Goal: Find contact information: Find specific page/section

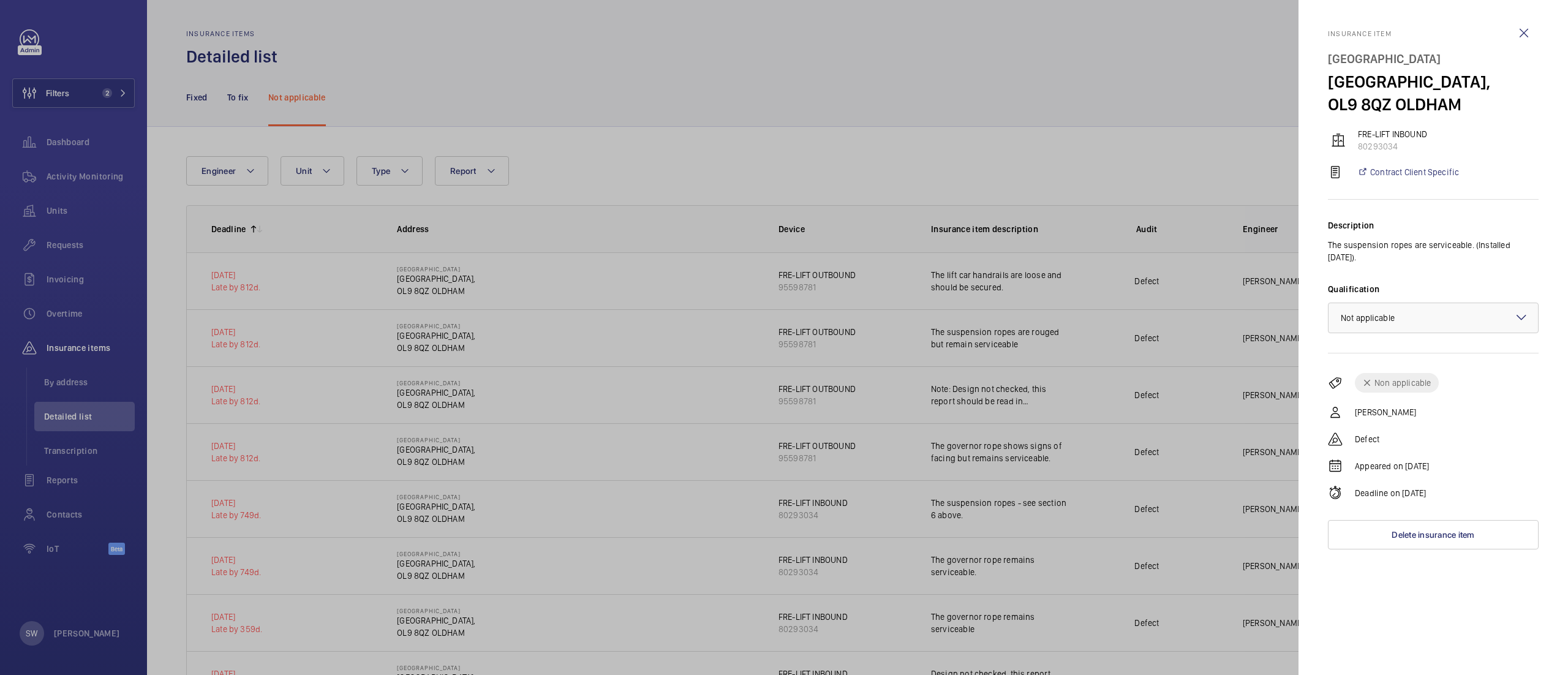
click at [98, 110] on div at bounding box center [784, 338] width 1568 height 675
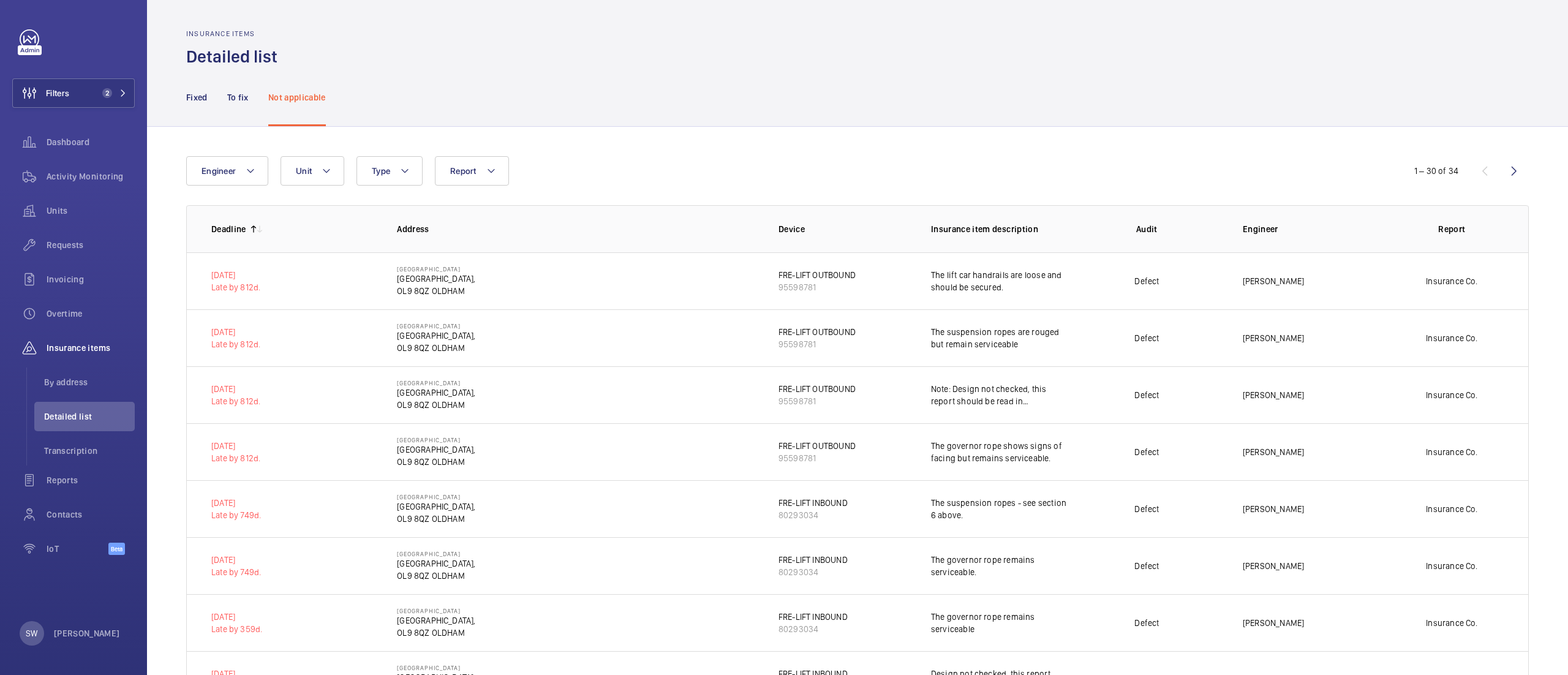
scroll to position [1323, 0]
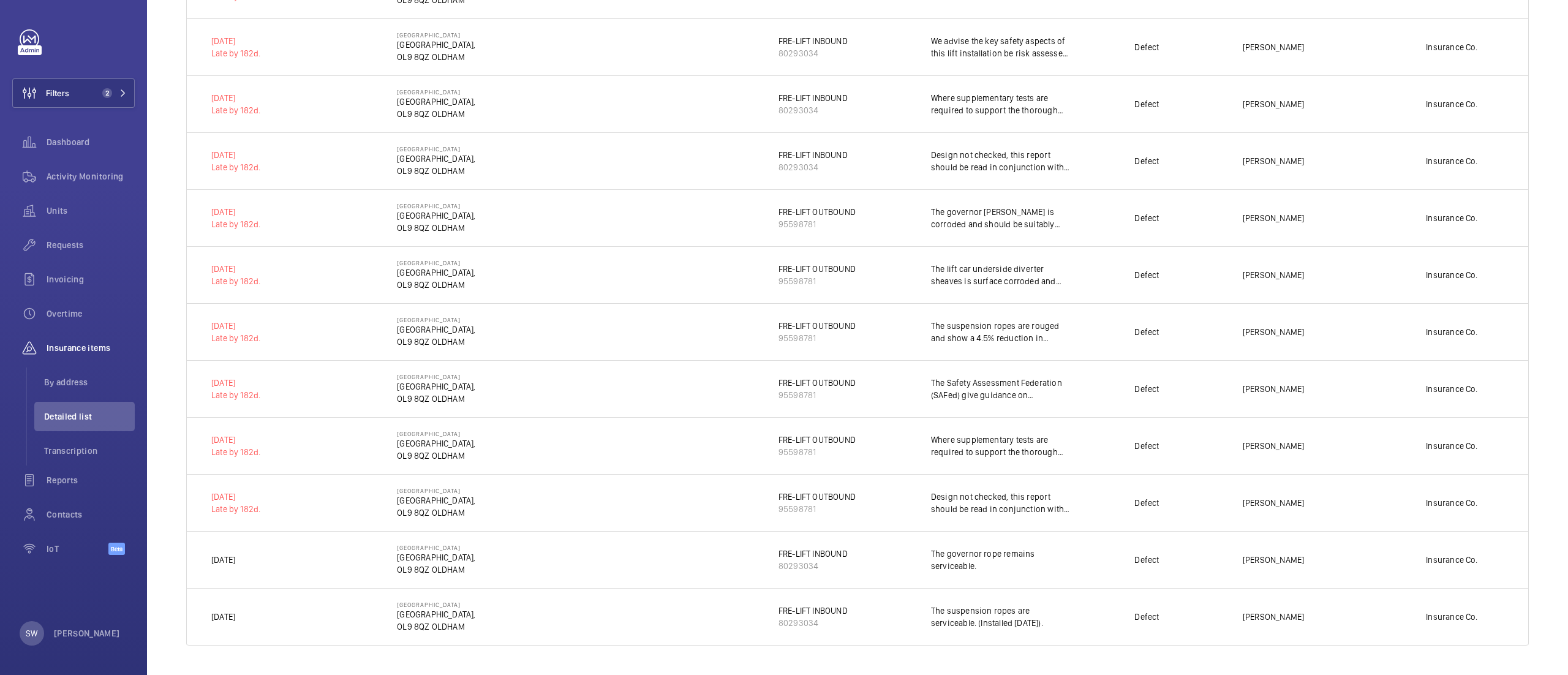
click at [82, 91] on mat-sidenav-container "Filters 2 Dashboard Activity Monitoring Units Requests Invoicing Overtime Insur…" at bounding box center [784, 338] width 1568 height 675
click at [84, 87] on button "Filters 2" at bounding box center [73, 93] width 122 height 29
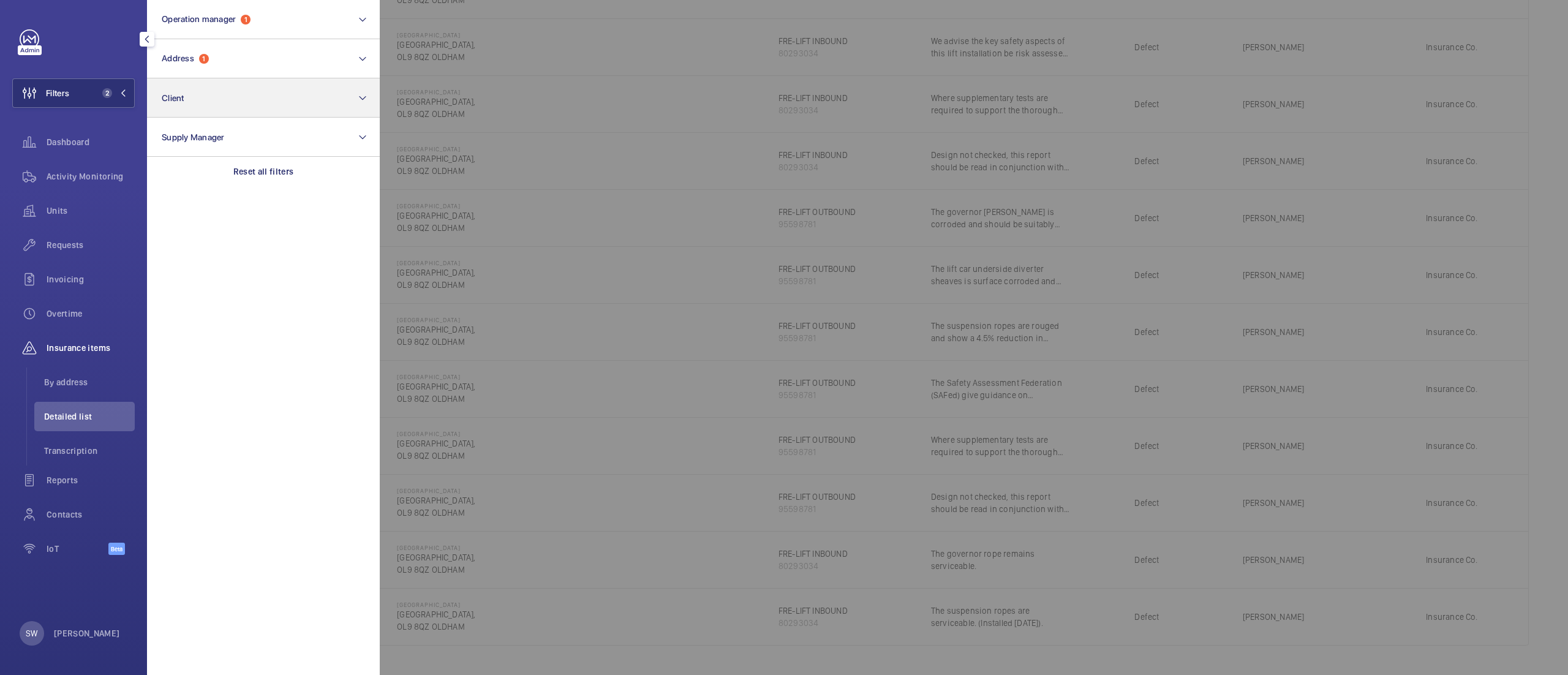
drag, startPoint x: 302, startPoint y: 167, endPoint x: 214, endPoint y: 93, distance: 115.0
click at [301, 167] on div "Reset all filters" at bounding box center [263, 172] width 233 height 29
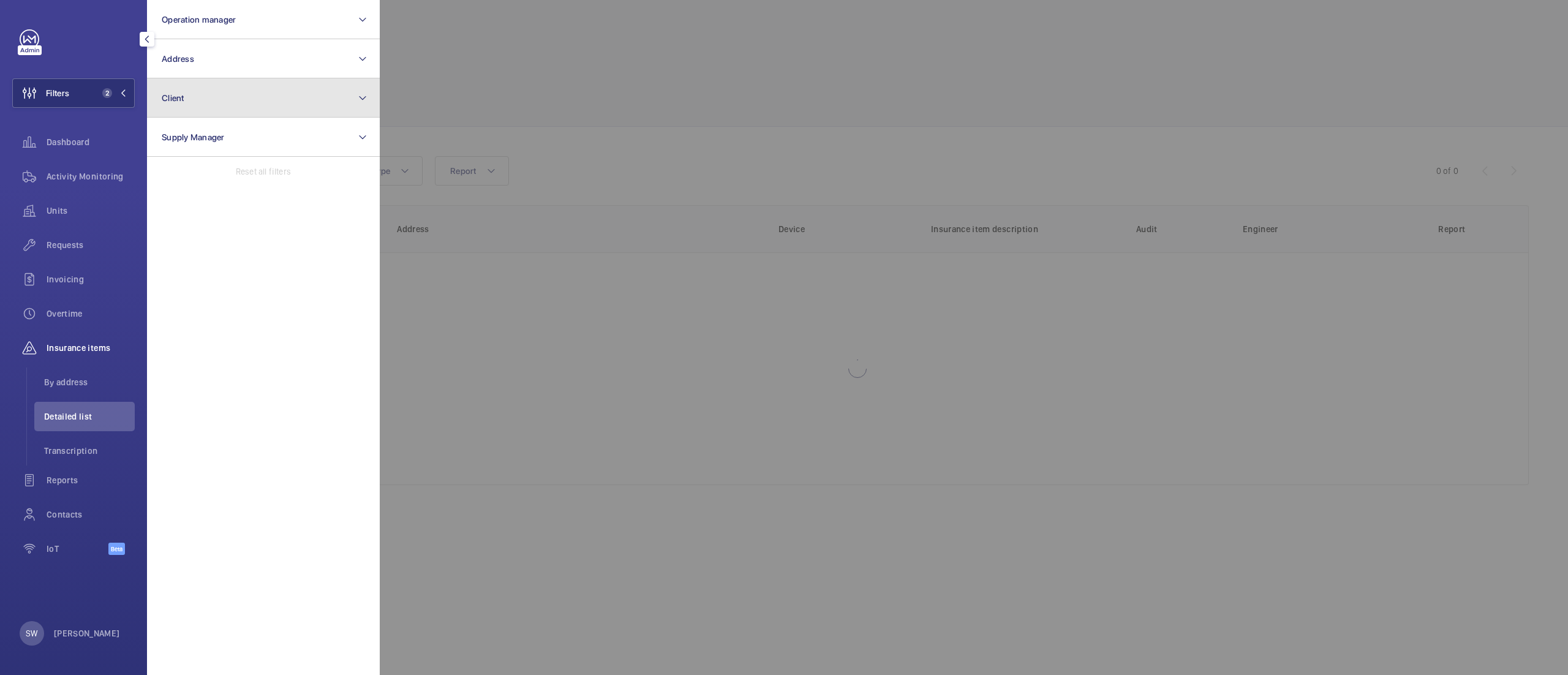
click at [213, 91] on button "Client" at bounding box center [263, 98] width 233 height 39
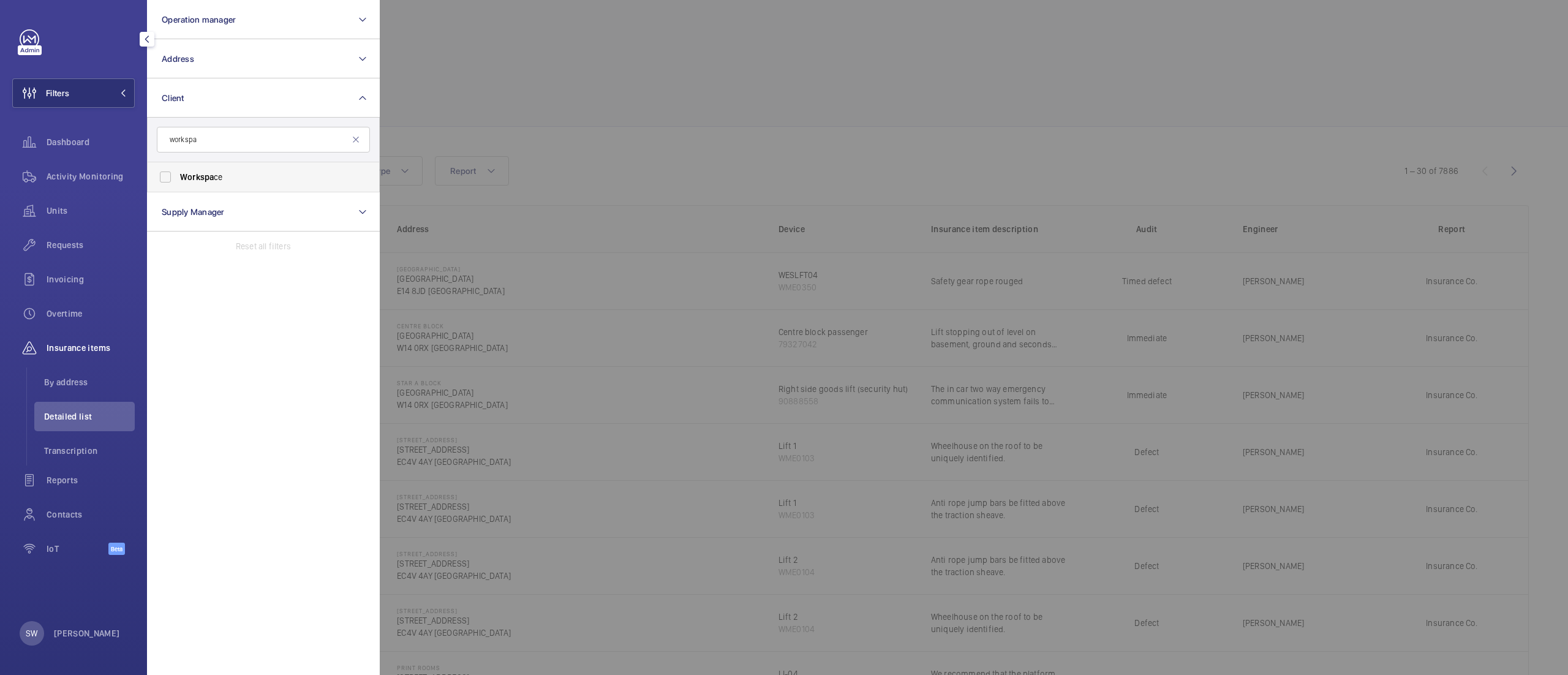
type input "workspa"
click at [201, 180] on span "Workspa" at bounding box center [196, 177] width 34 height 9
click at [178, 180] on input "Workspa ce" at bounding box center [165, 177] width 25 height 25
checkbox input "true"
click at [630, 106] on div at bounding box center [1164, 338] width 1568 height 675
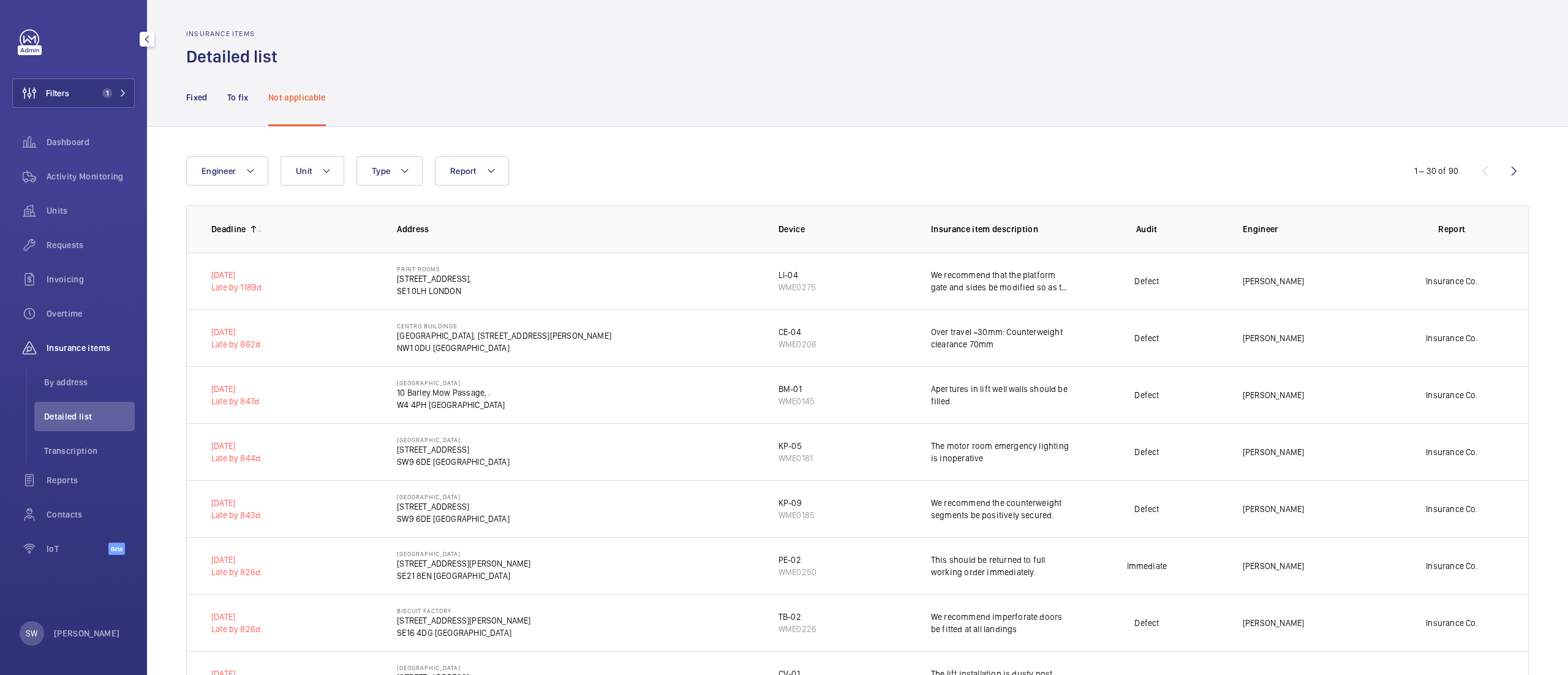
click at [77, 347] on span "Insurance items" at bounding box center [91, 348] width 88 height 12
click at [75, 377] on span "By address" at bounding box center [89, 382] width 91 height 12
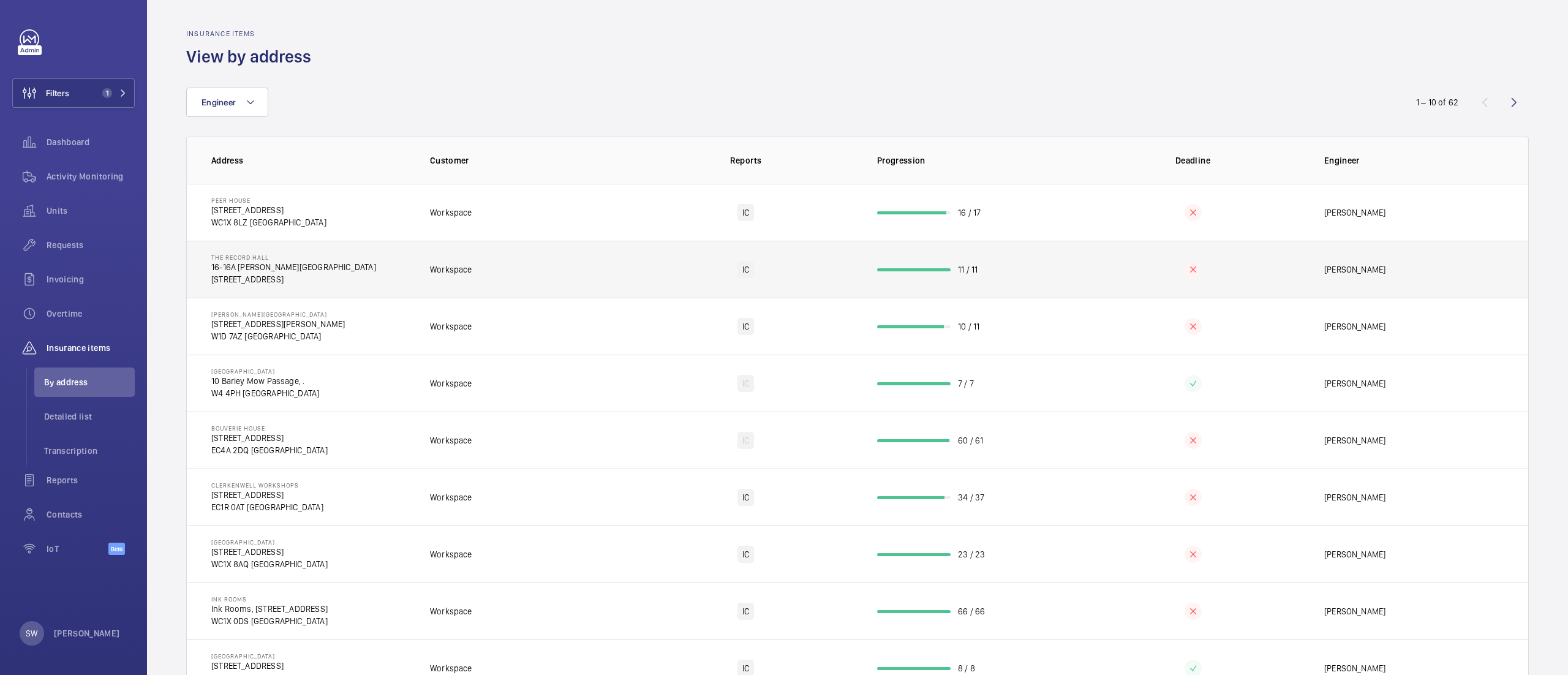
click at [883, 272] on td "11 / 11" at bounding box center [969, 269] width 224 height 57
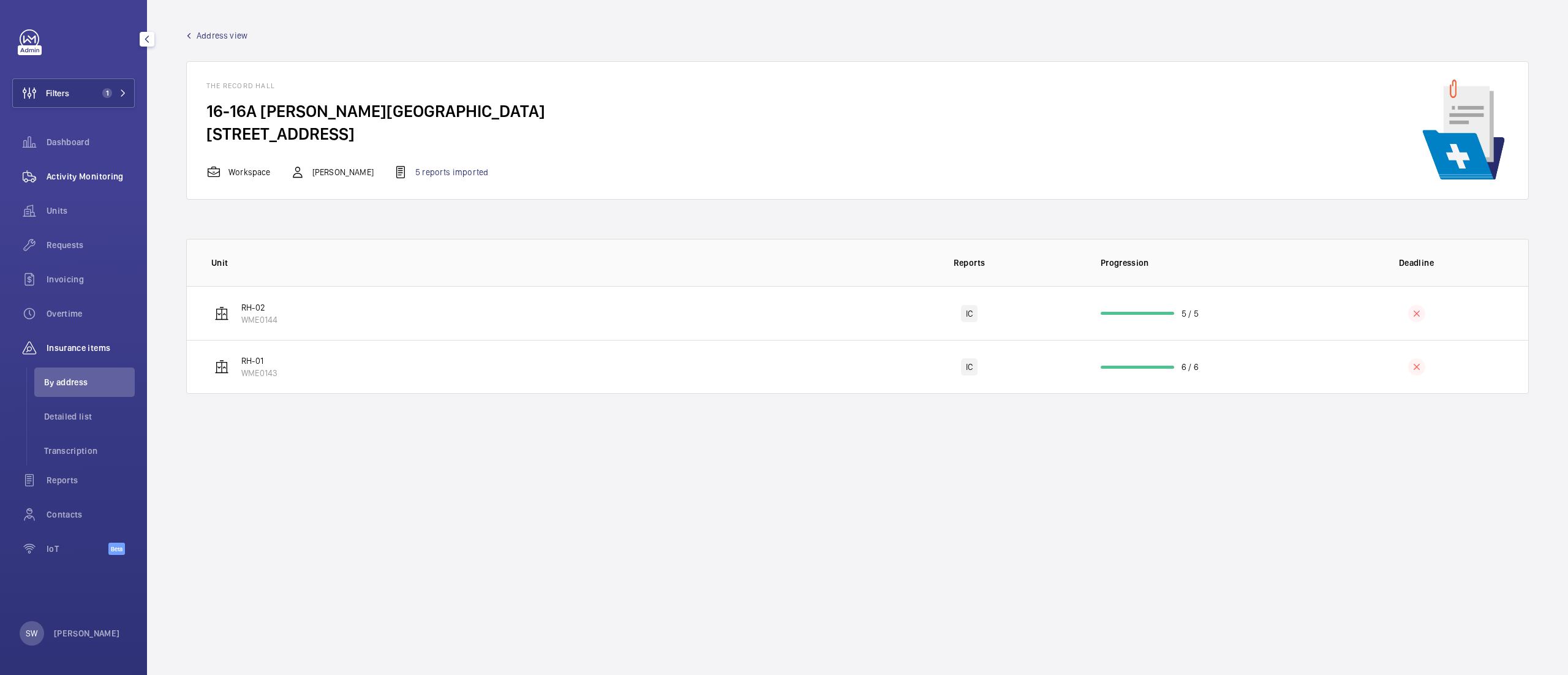
click at [93, 176] on span "Activity Monitoring" at bounding box center [91, 176] width 88 height 12
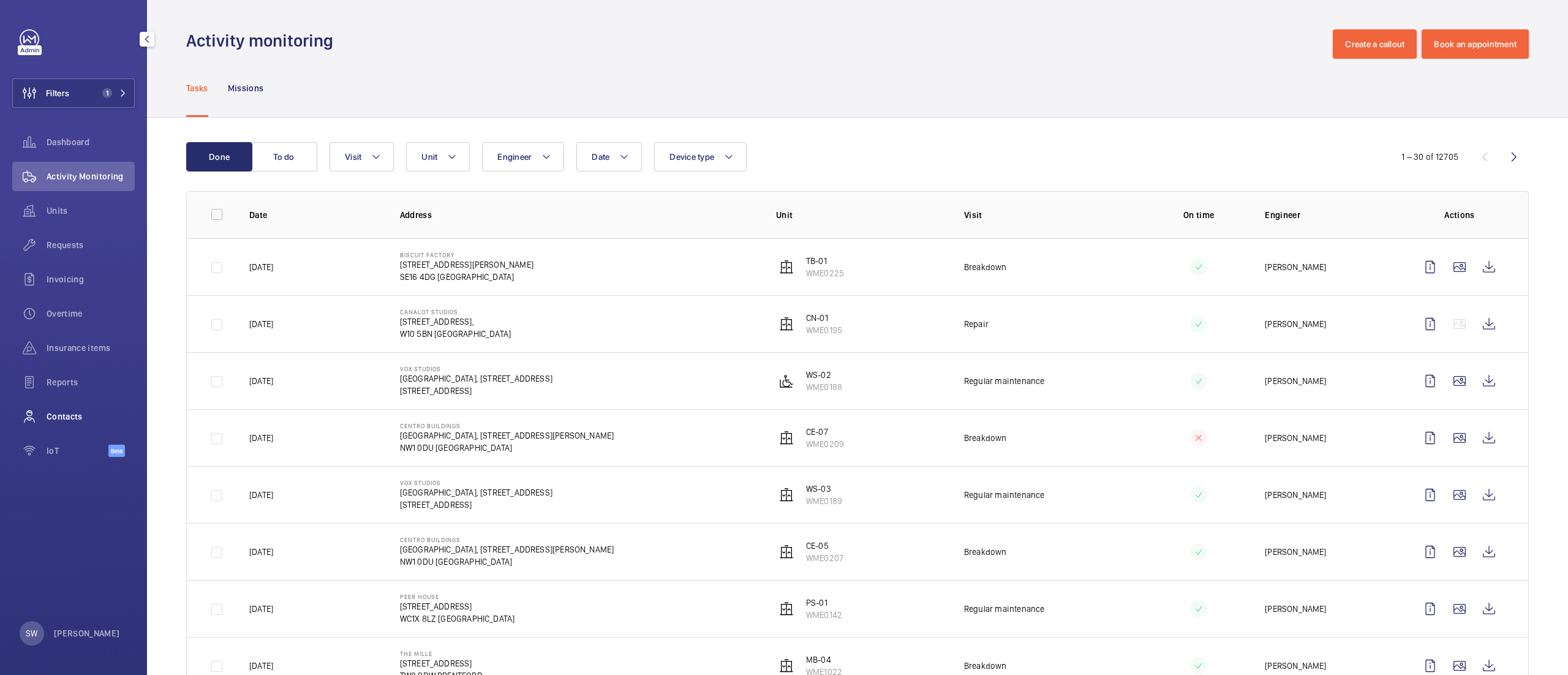
click at [65, 414] on span "Contacts" at bounding box center [91, 416] width 88 height 12
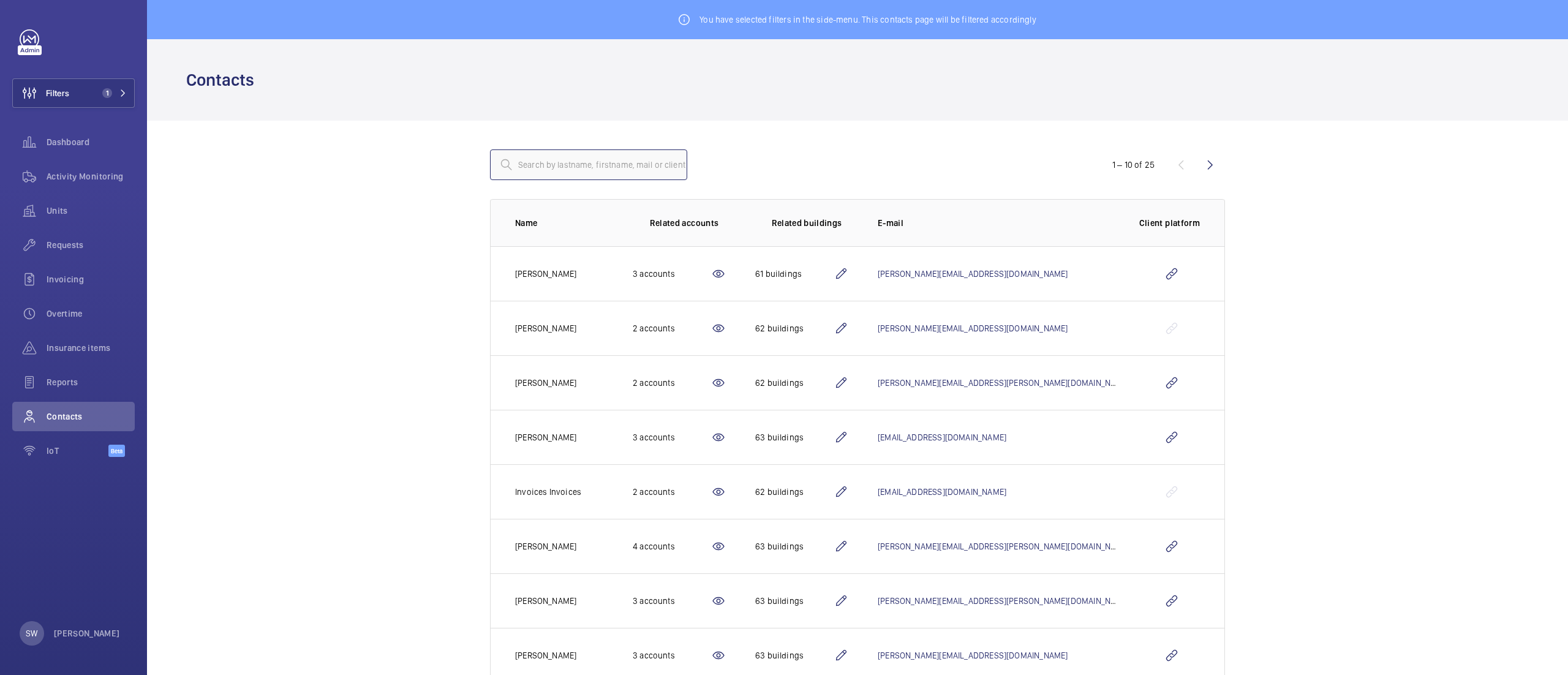
click at [600, 155] on input "text" at bounding box center [588, 165] width 197 height 30
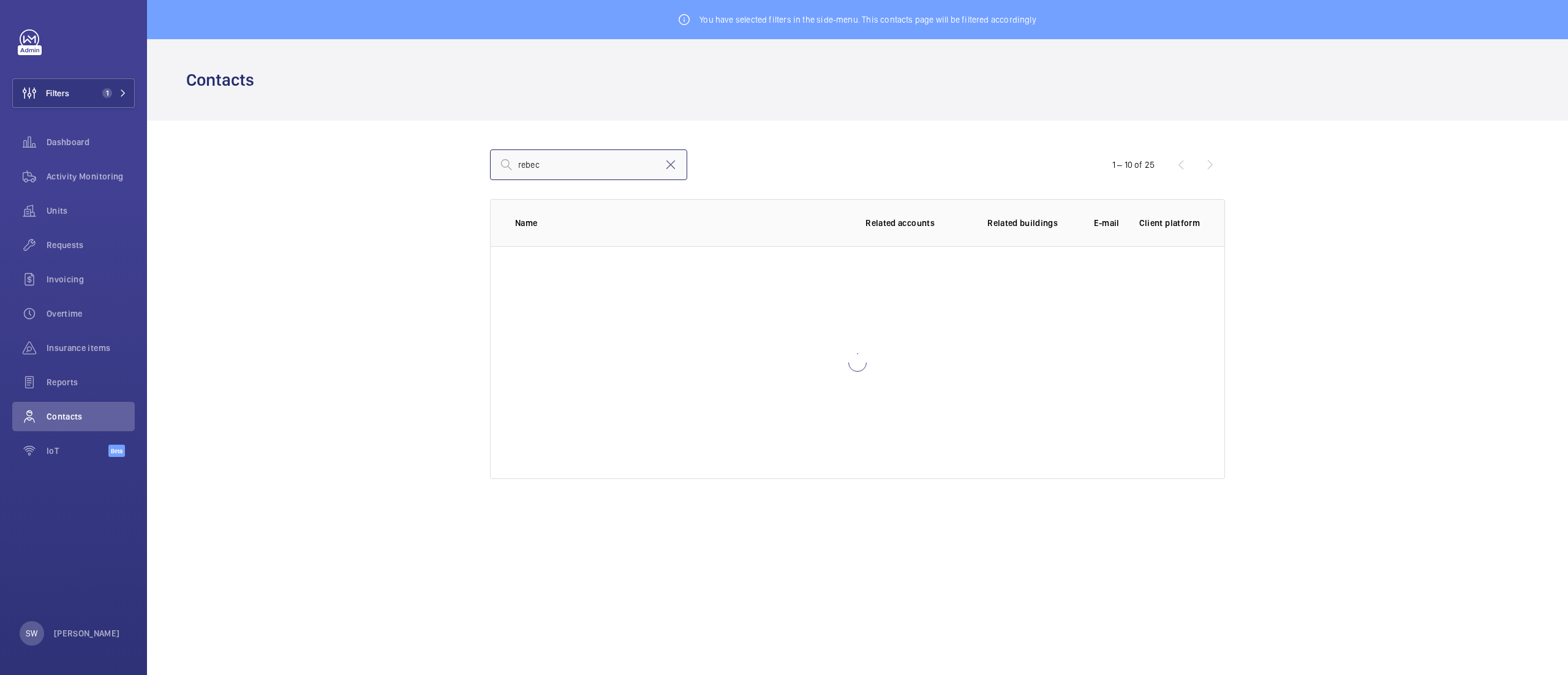
type input "rebecc"
type input "dunn"
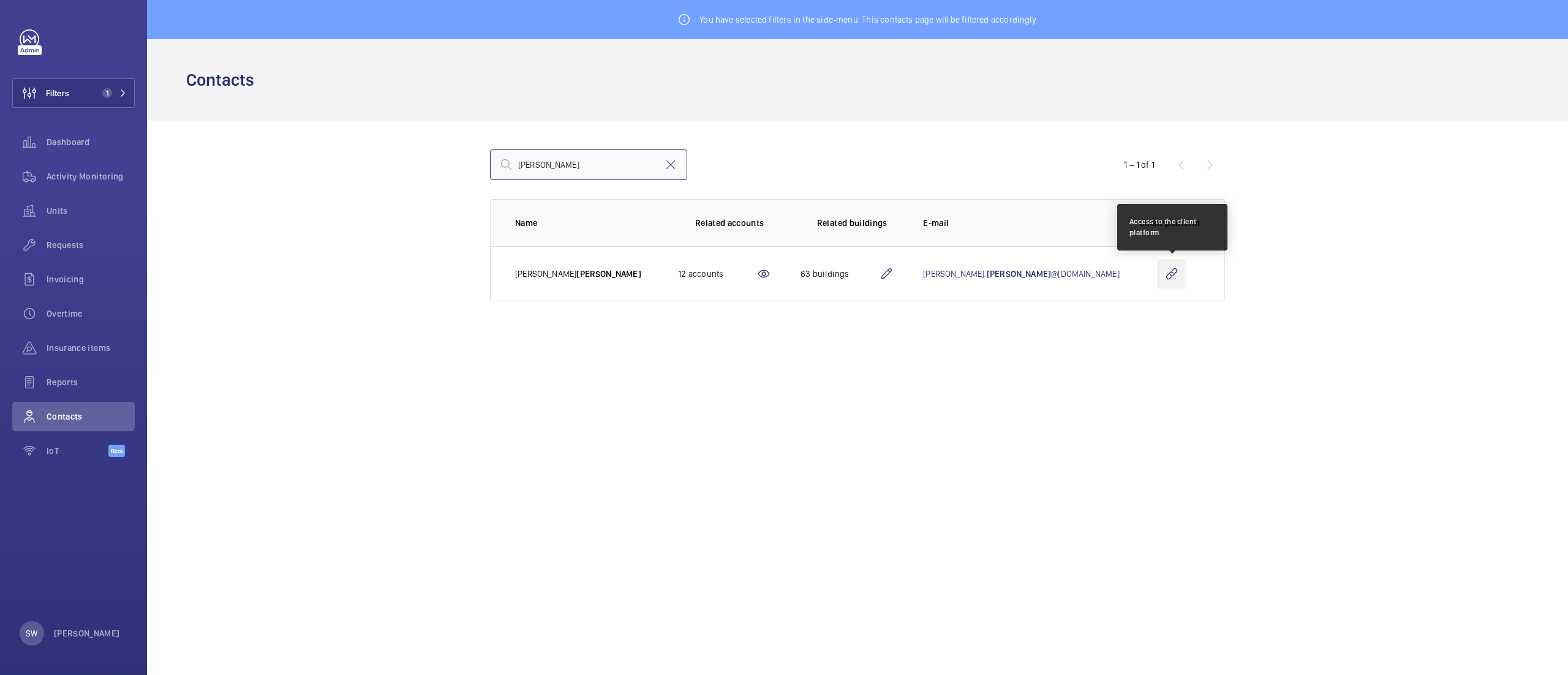
type input "dunn"
click at [1168, 275] on wm-front-icon-button at bounding box center [1172, 274] width 29 height 29
click at [94, 96] on button "Filters 1" at bounding box center [73, 93] width 122 height 29
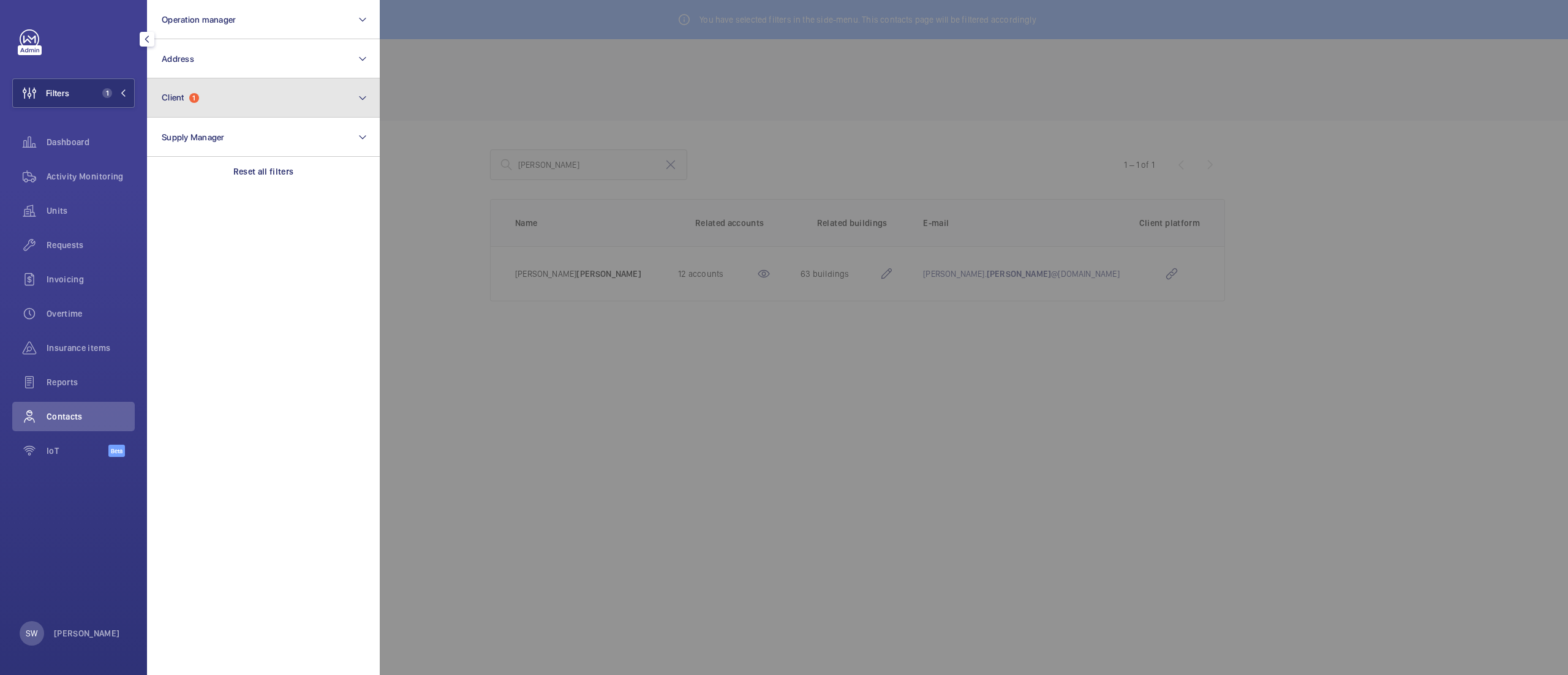
click at [249, 102] on button "Client 1" at bounding box center [263, 98] width 233 height 39
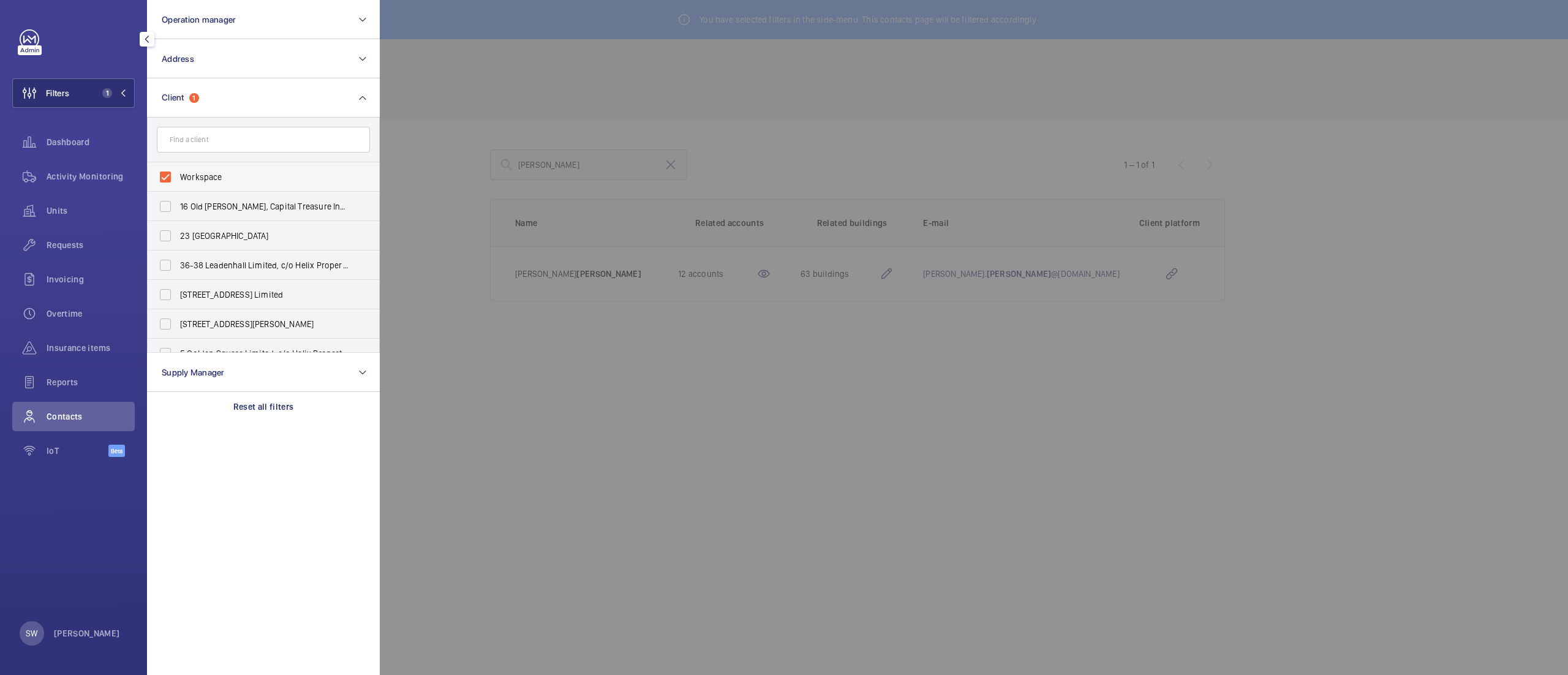
click at [274, 176] on span "Workspace" at bounding box center [264, 177] width 168 height 12
click at [178, 176] on input "Workspace" at bounding box center [165, 177] width 25 height 25
checkbox input "false"
click at [272, 140] on input "text" at bounding box center [263, 139] width 213 height 26
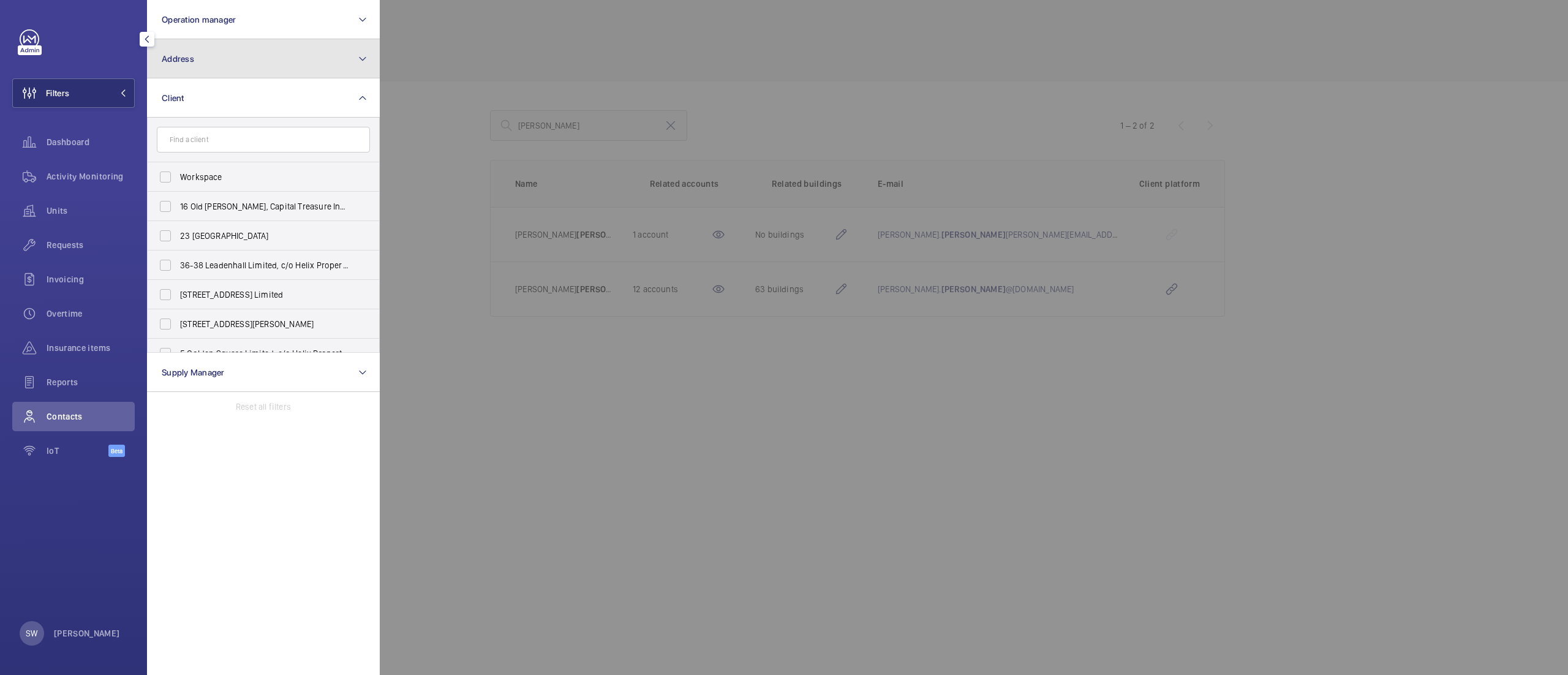
click at [215, 41] on button "Address" at bounding box center [263, 59] width 233 height 39
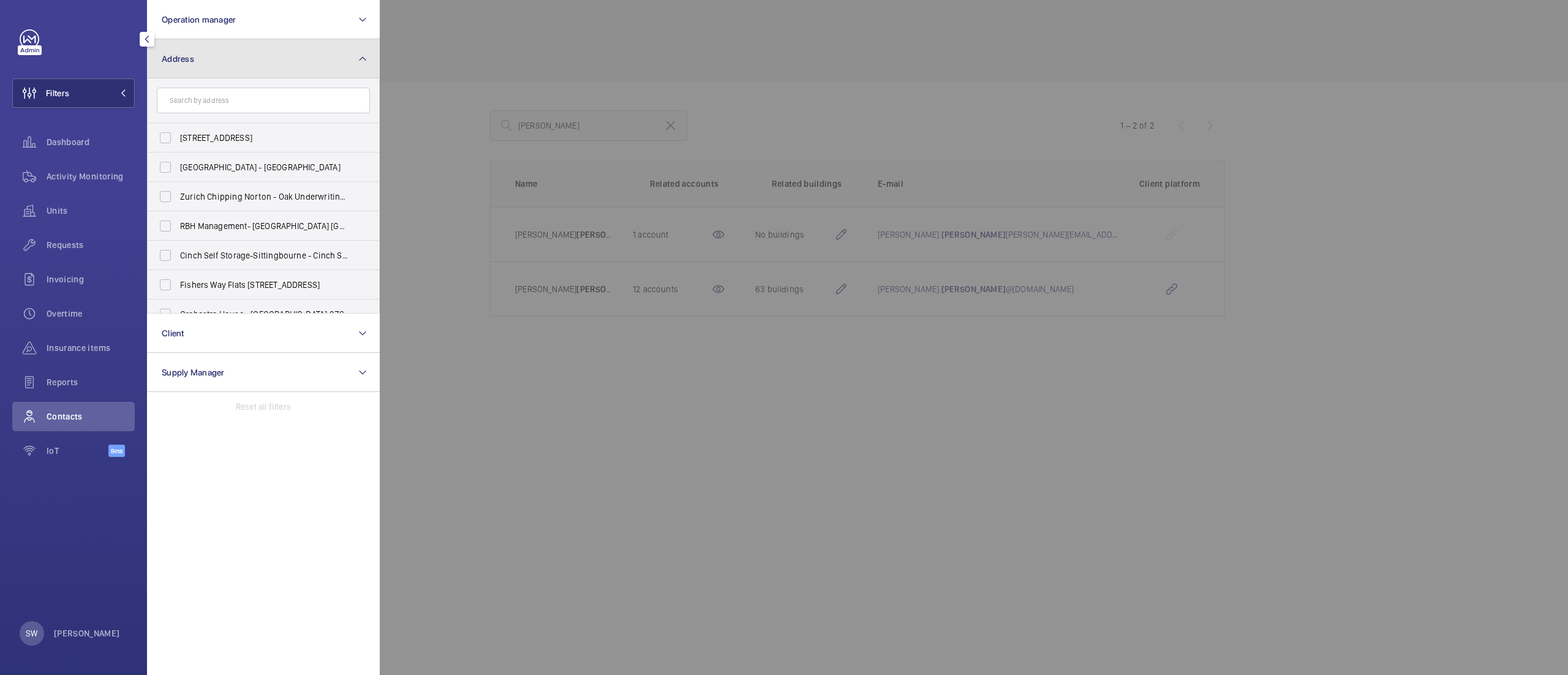
click at [218, 59] on button "Address" at bounding box center [263, 59] width 233 height 39
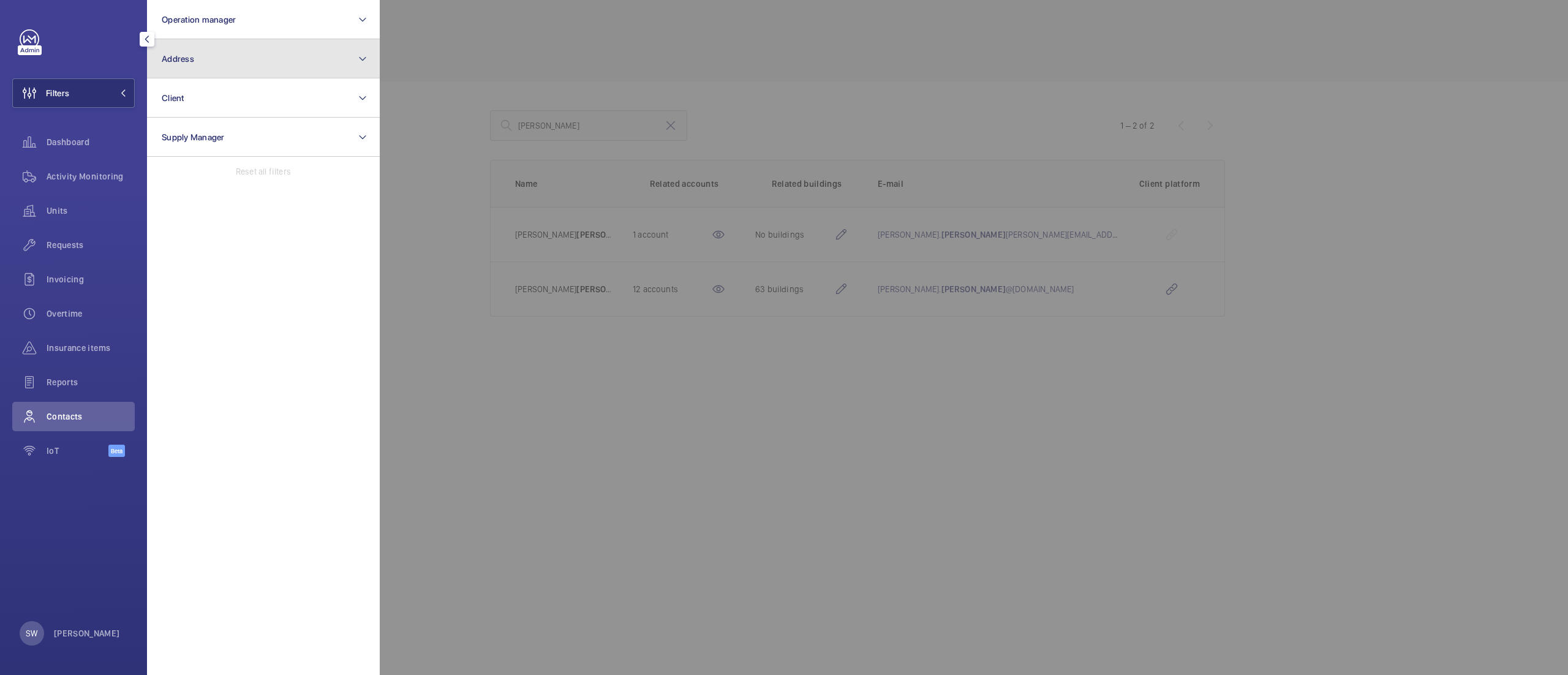
click at [218, 59] on button "Address" at bounding box center [263, 59] width 233 height 39
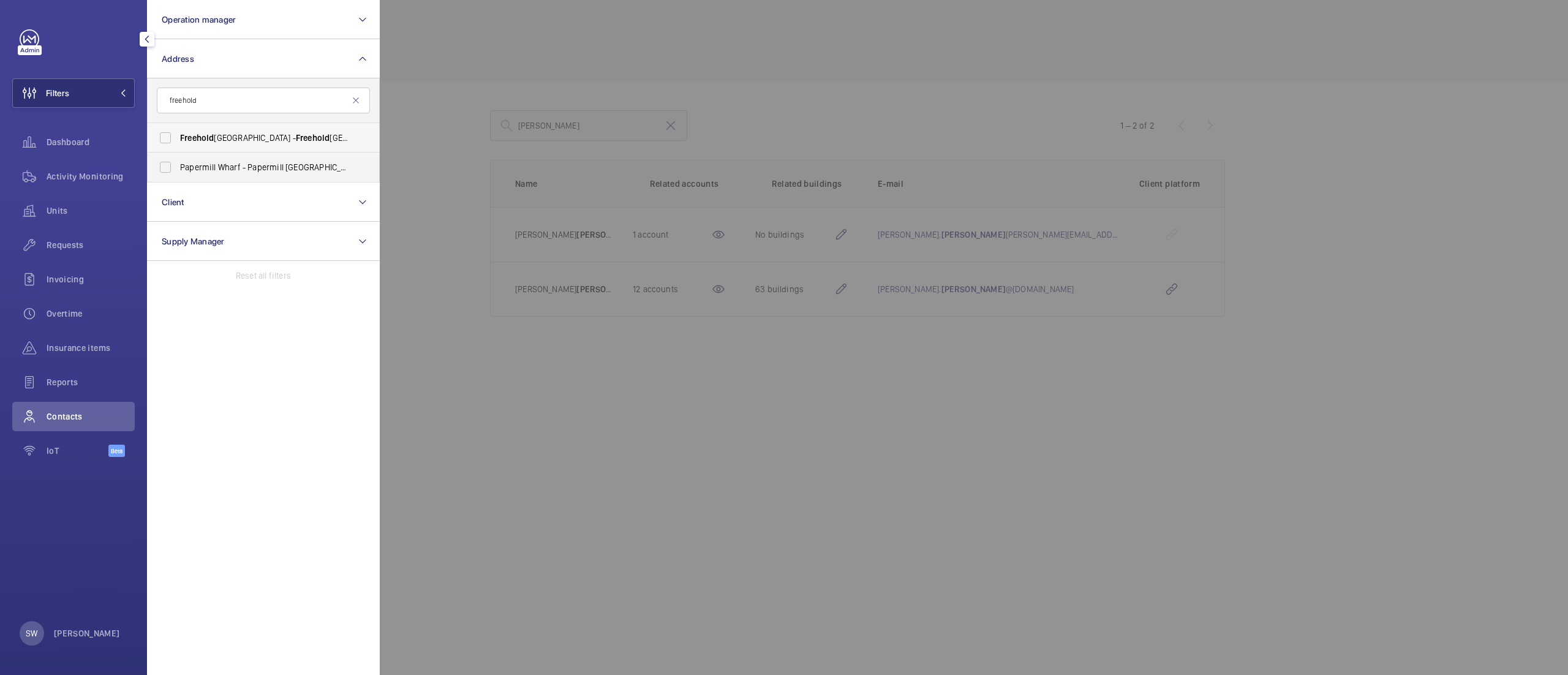
type input "freehold"
click at [243, 140] on span "Freehold Railway Station - Freehold Railway Station,, OLDHAM OL9 8QZ" at bounding box center [264, 137] width 168 height 12
click at [178, 140] on input "Freehold Railway Station - Freehold Railway Station,, OLDHAM OL9 8QZ" at bounding box center [165, 137] width 25 height 25
checkbox input "true"
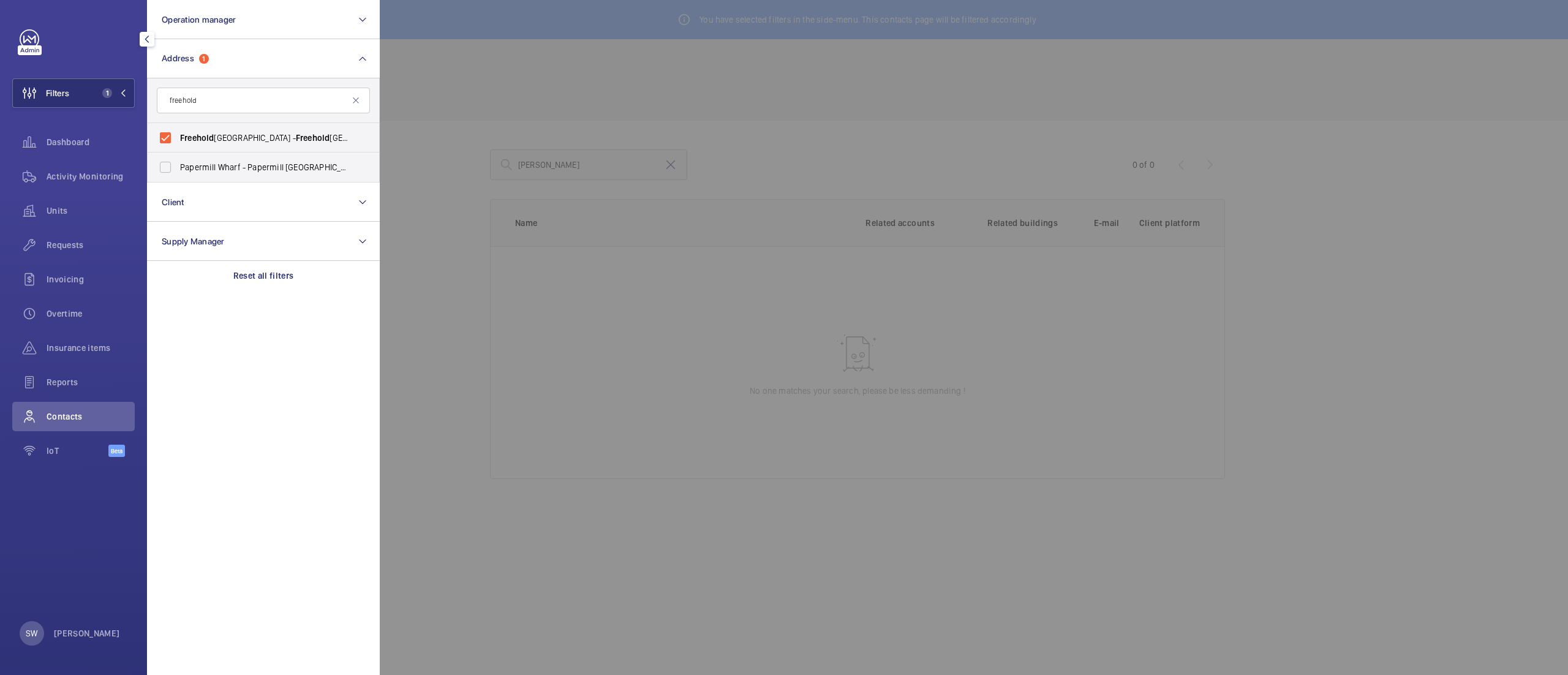
click at [628, 72] on div at bounding box center [1164, 338] width 1568 height 675
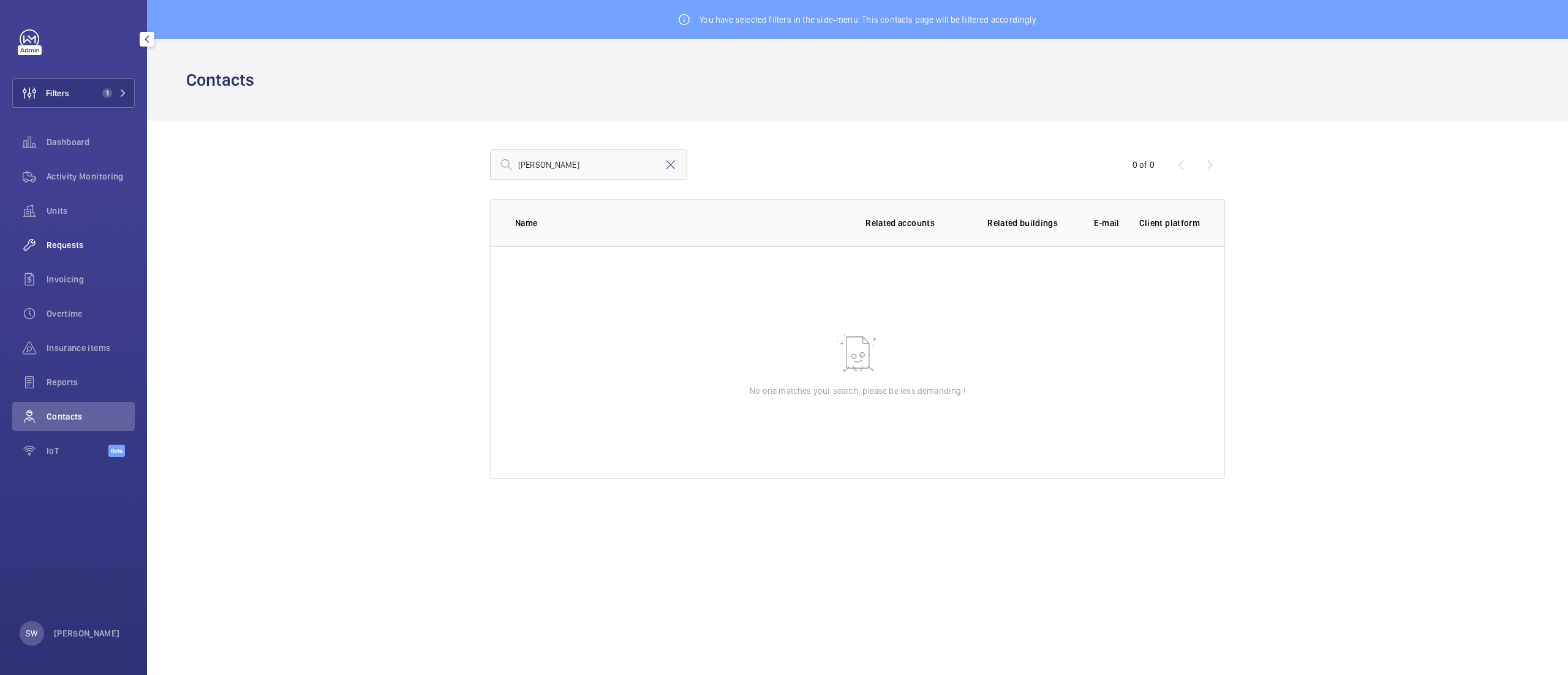
click at [64, 248] on span "Requests" at bounding box center [91, 244] width 88 height 12
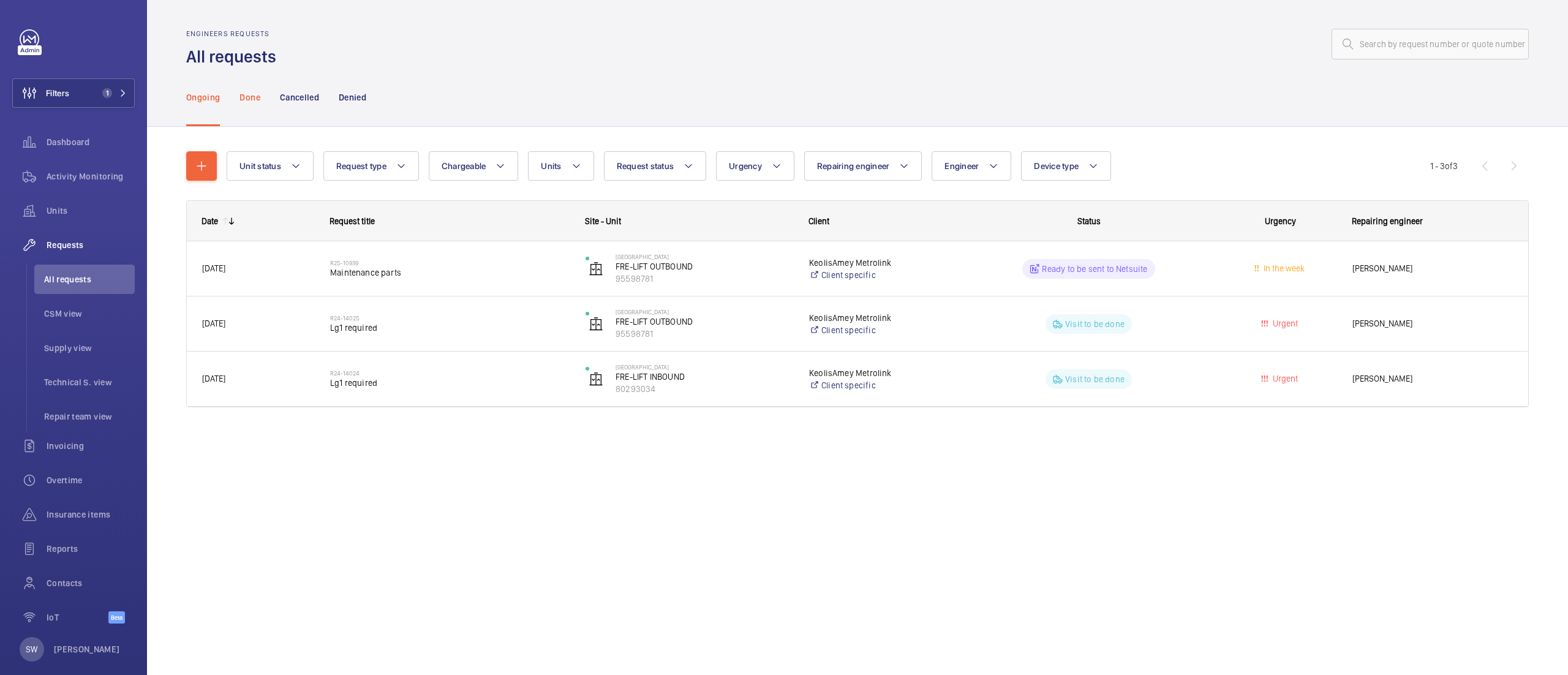
click at [253, 98] on p "Done" at bounding box center [250, 97] width 20 height 12
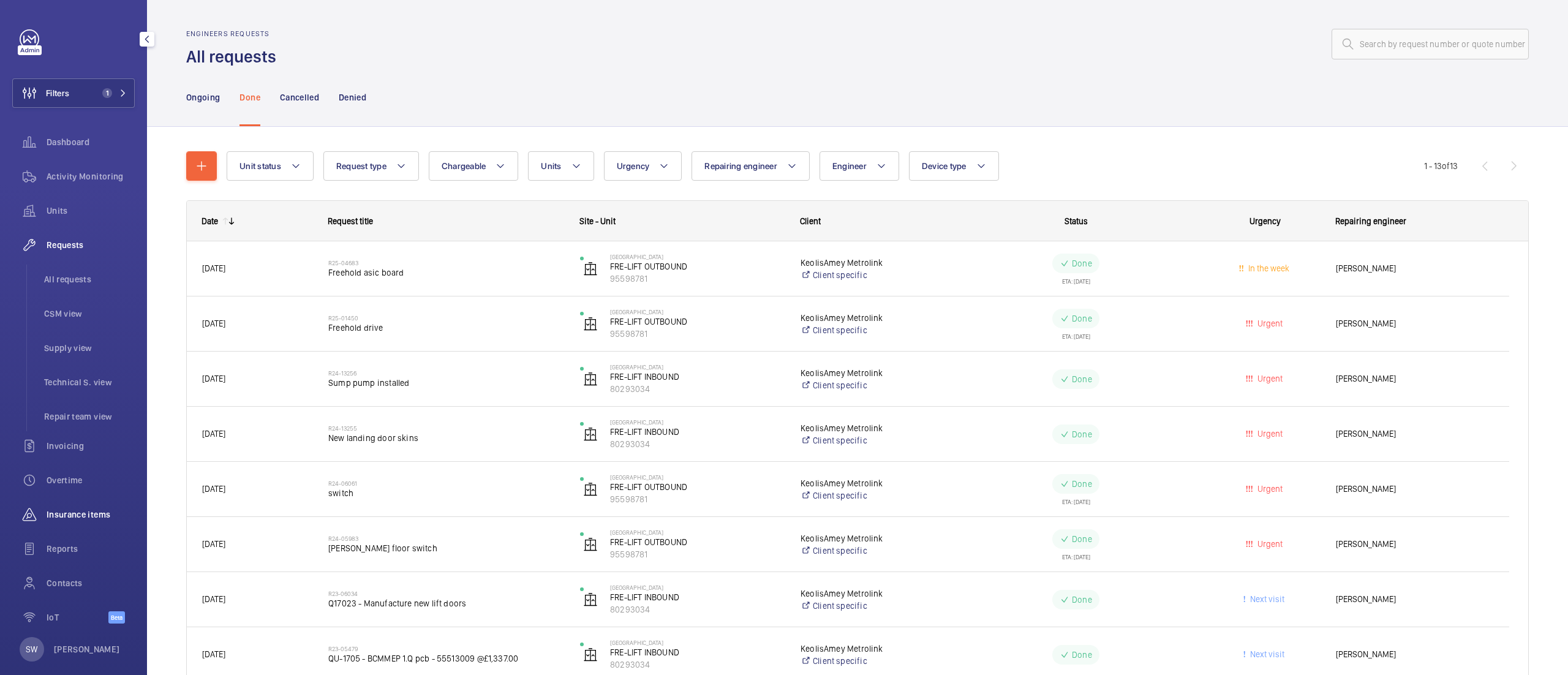
click at [94, 511] on span "Insurance items" at bounding box center [91, 514] width 88 height 12
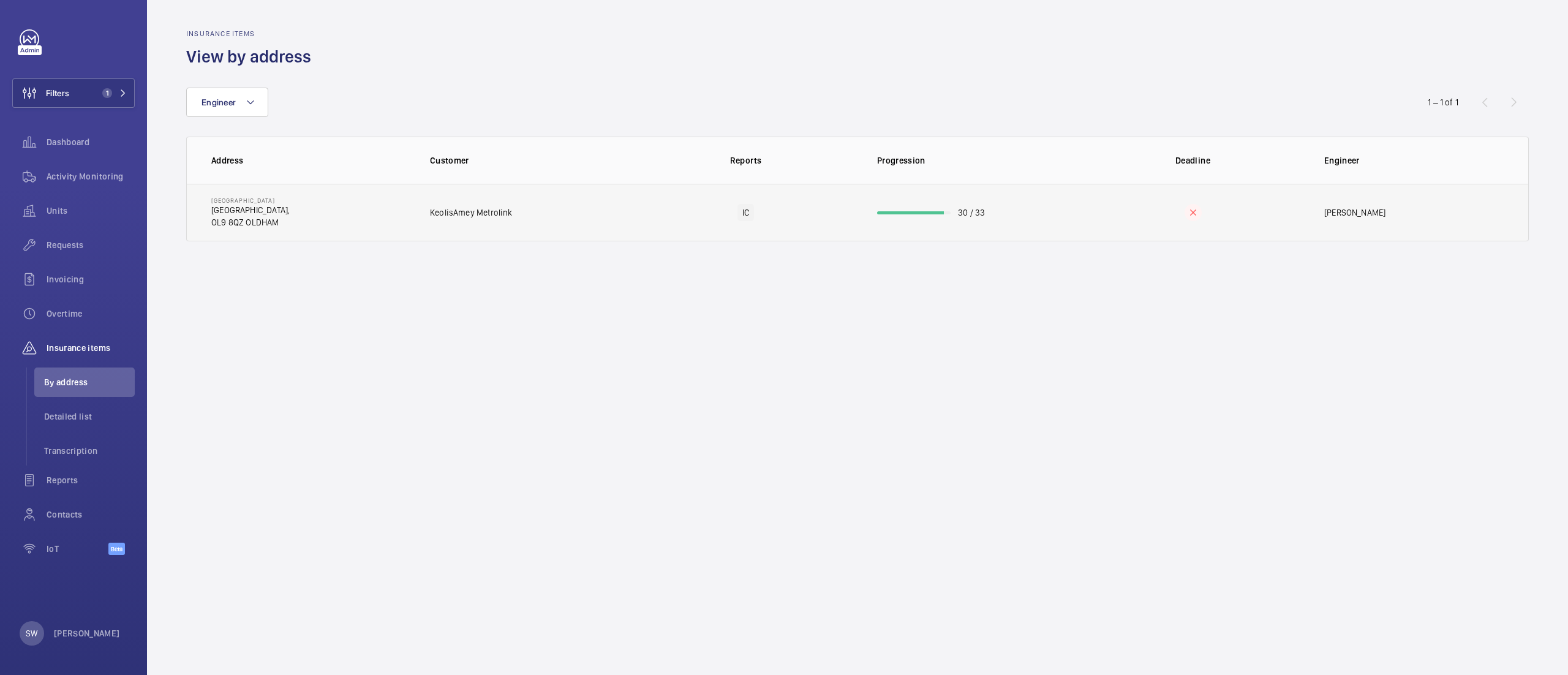
click at [662, 210] on td "IC" at bounding box center [745, 212] width 224 height 58
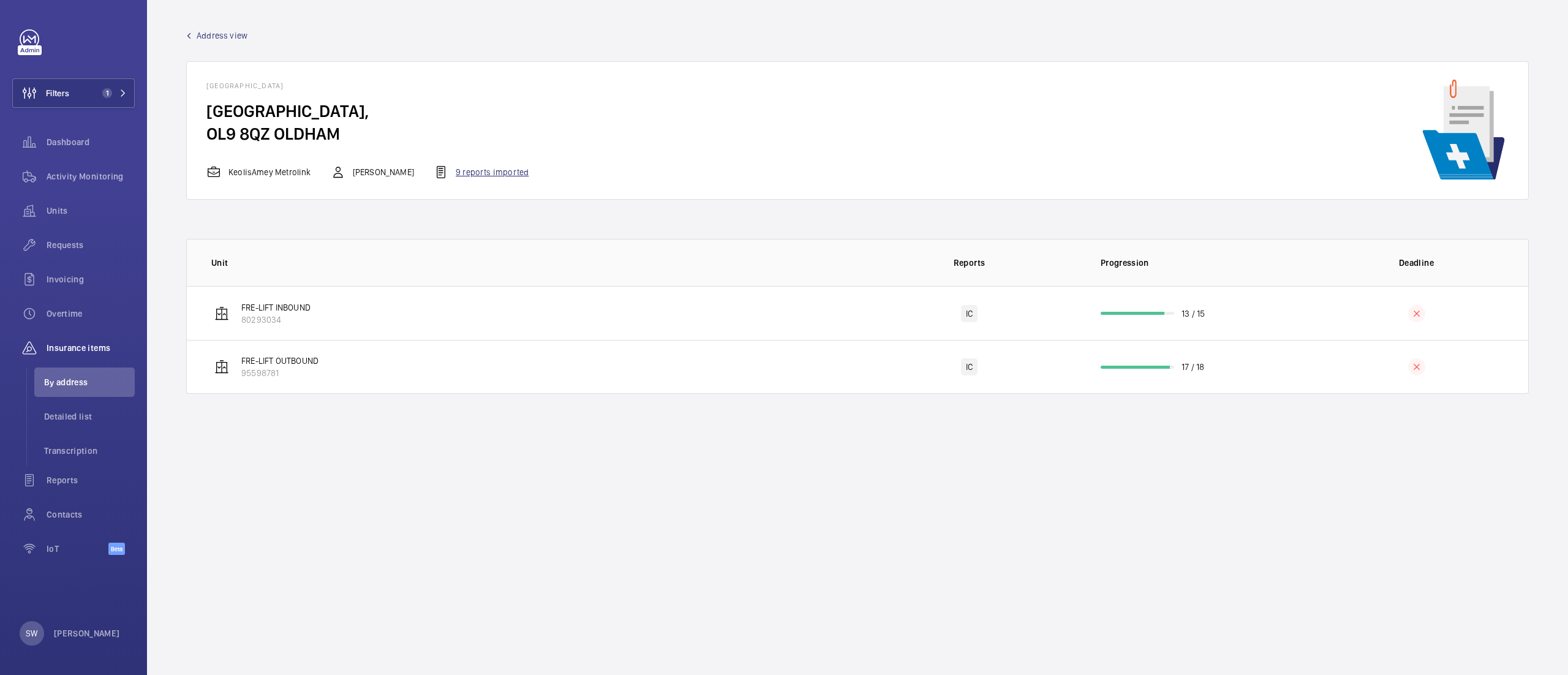
click at [481, 171] on div "9 reports imported" at bounding box center [481, 172] width 95 height 15
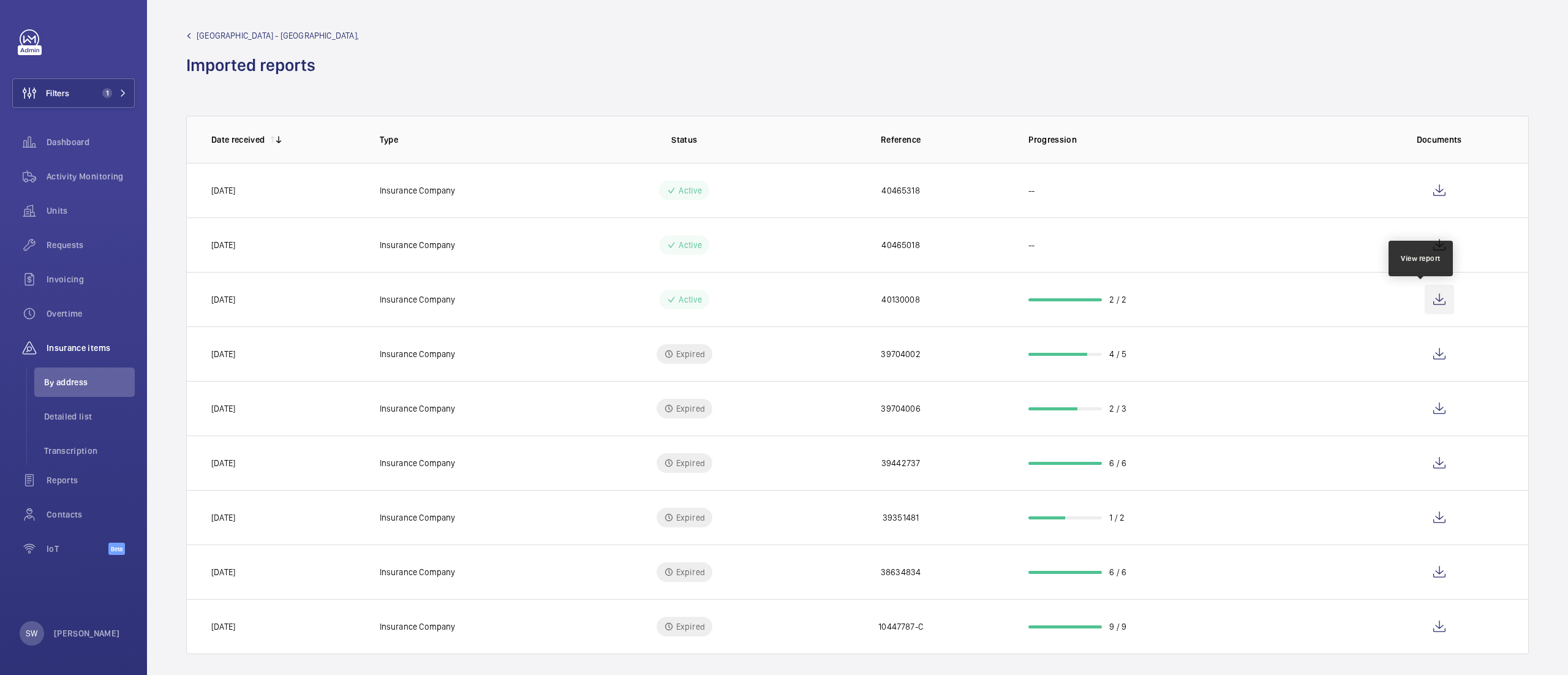
click at [1425, 295] on wm-front-icon-button at bounding box center [1439, 300] width 29 height 29
